Goal: Navigation & Orientation: Find specific page/section

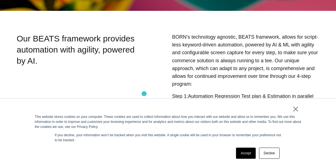
scroll to position [155, 0]
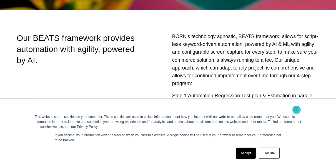
click at [296, 110] on link "×" at bounding box center [295, 108] width 7 height 5
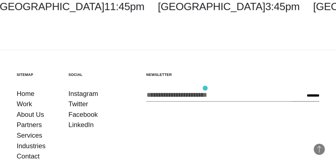
scroll to position [932, 0]
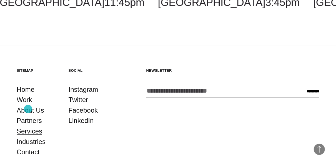
click at [28, 126] on link "Services" at bounding box center [30, 131] width 26 height 11
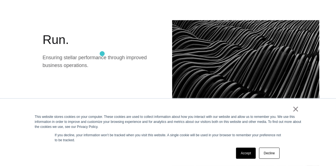
scroll to position [644, 0]
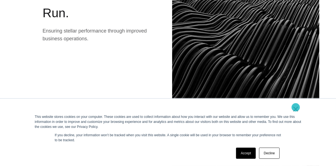
click at [295, 107] on link "×" at bounding box center [295, 108] width 7 height 5
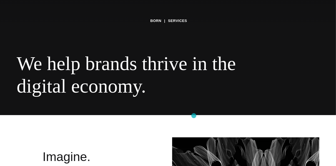
scroll to position [0, 0]
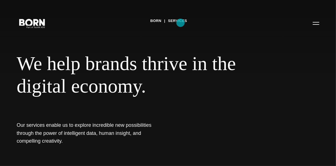
click at [180, 23] on link "Services" at bounding box center [177, 21] width 19 height 8
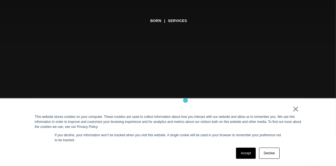
scroll to position [133, 0]
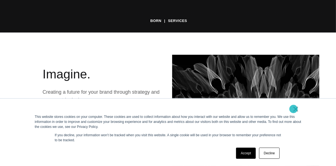
click at [292, 108] on link "×" at bounding box center [295, 108] width 7 height 5
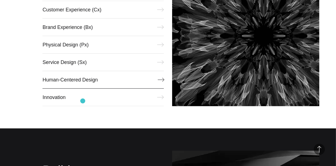
scroll to position [244, 0]
